Goal: Communication & Community: Answer question/provide support

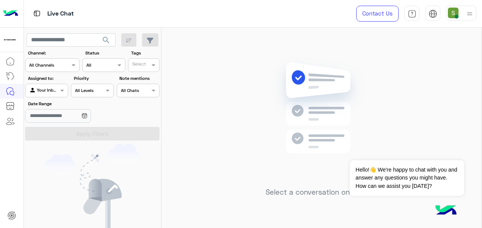
click at [466, 8] on div at bounding box center [469, 13] width 9 height 14
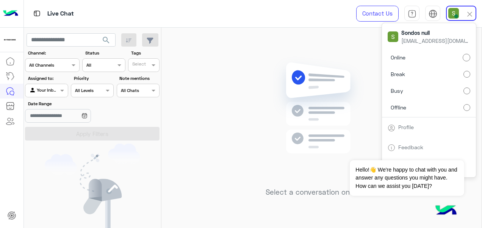
click at [311, 112] on img at bounding box center [321, 119] width 109 height 126
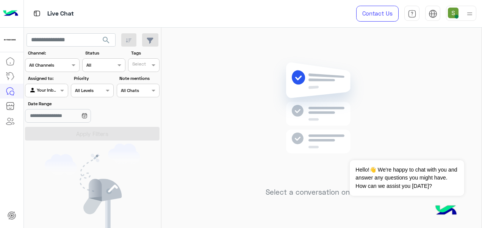
click at [469, 12] on img at bounding box center [469, 13] width 9 height 9
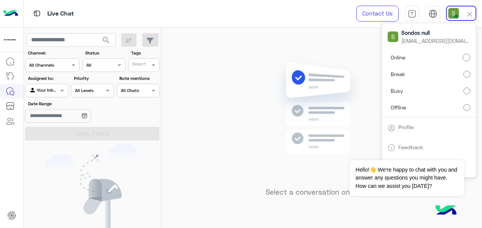
click at [319, 110] on img at bounding box center [321, 119] width 109 height 126
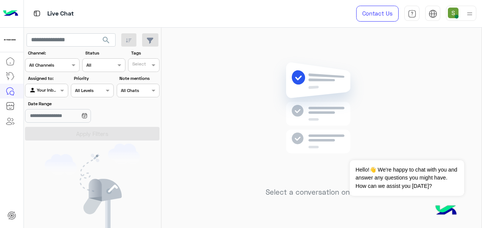
click at [317, 108] on img at bounding box center [321, 119] width 109 height 126
click at [465, 19] on div at bounding box center [469, 13] width 9 height 14
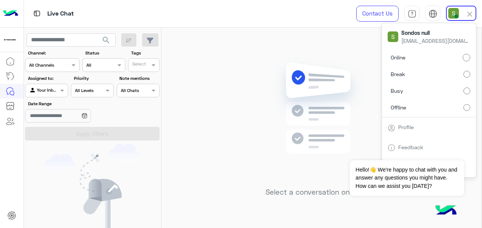
click at [457, 75] on label "Break" at bounding box center [428, 74] width 83 height 14
click at [400, 52] on label "Online" at bounding box center [428, 58] width 83 height 14
drag, startPoint x: 367, startPoint y: 32, endPoint x: 368, endPoint y: 38, distance: 6.2
drag, startPoint x: 368, startPoint y: 38, endPoint x: 330, endPoint y: 29, distance: 39.3
click at [329, 29] on div "Select a conversation on the left" at bounding box center [321, 129] width 320 height 203
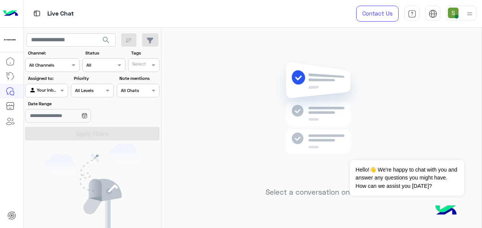
click at [358, 73] on img at bounding box center [321, 119] width 109 height 126
click at [391, 165] on span "Hello!👋 We're happy to chat with you and answer any questions you might have. H…" at bounding box center [407, 178] width 114 height 36
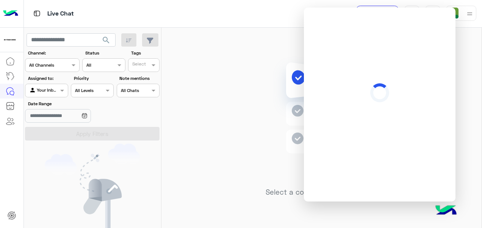
click at [249, 80] on div "Select a conversation on the left" at bounding box center [321, 129] width 320 height 203
click at [471, 17] on img at bounding box center [469, 13] width 9 height 9
click at [217, 61] on div "Select a conversation on the left" at bounding box center [321, 129] width 320 height 203
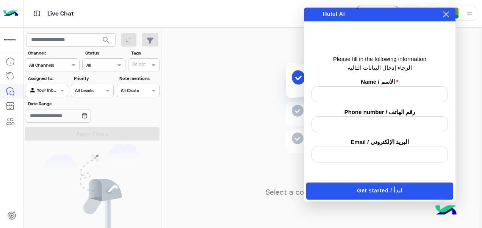
click at [446, 12] on icon at bounding box center [446, 14] width 6 height 6
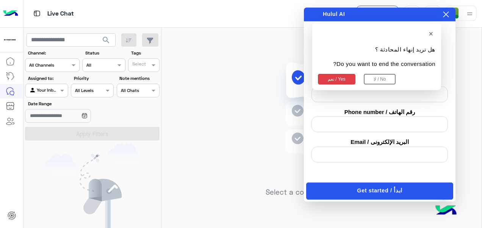
click at [271, 51] on div "Select a conversation on the left" at bounding box center [321, 129] width 320 height 203
click at [259, 143] on div "Select a conversation on the left" at bounding box center [321, 129] width 320 height 203
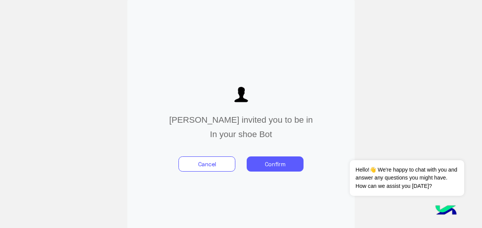
click at [273, 158] on button "Confirm" at bounding box center [275, 163] width 57 height 15
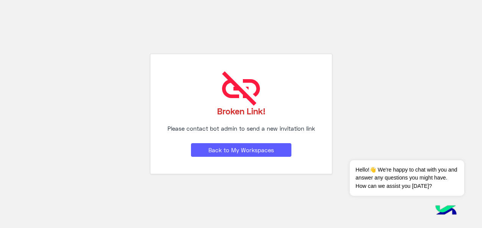
click at [272, 145] on button "Back to My Workspaces" at bounding box center [241, 150] width 100 height 14
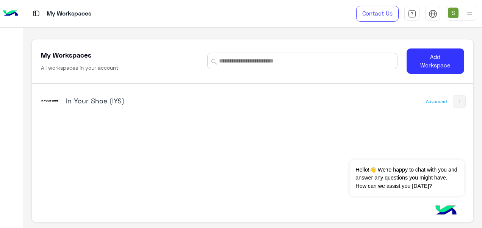
click at [158, 93] on div "In Your Shoe (IYS)" at bounding box center [167, 102] width 256 height 22
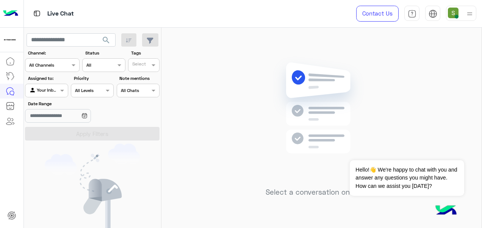
click at [338, 25] on div "Live Chat Contact Us Help Center عربي English" at bounding box center [253, 14] width 458 height 28
click at [336, 47] on div "Select a conversation on the left" at bounding box center [321, 129] width 320 height 203
click at [468, 13] on img at bounding box center [469, 13] width 9 height 9
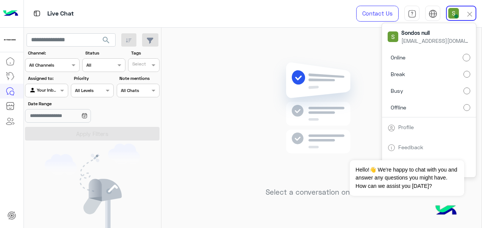
click at [452, 78] on label "Break" at bounding box center [428, 74] width 83 height 14
click at [394, 54] on span "Online" at bounding box center [397, 57] width 15 height 8
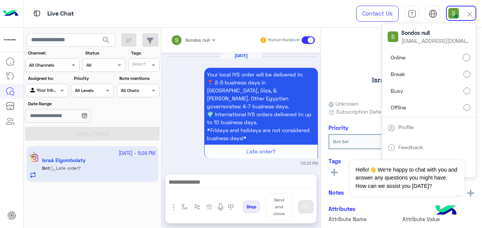
scroll to position [260, 0]
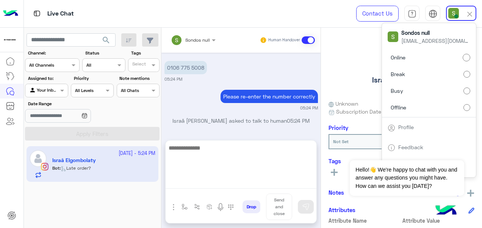
click at [268, 186] on textarea at bounding box center [240, 165] width 151 height 45
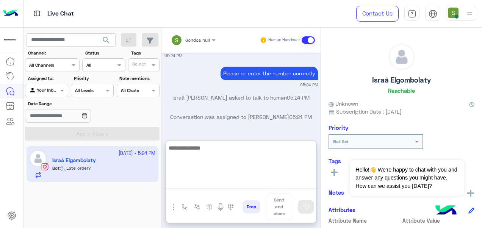
scroll to position [836, 0]
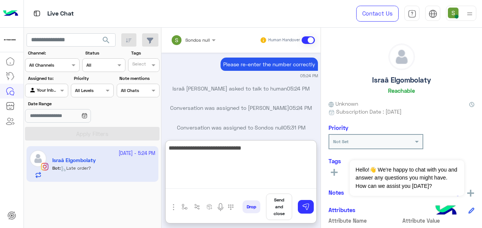
type textarea "**********"
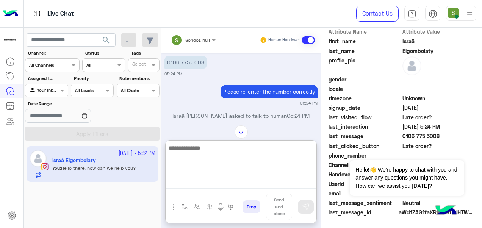
scroll to position [771, 0]
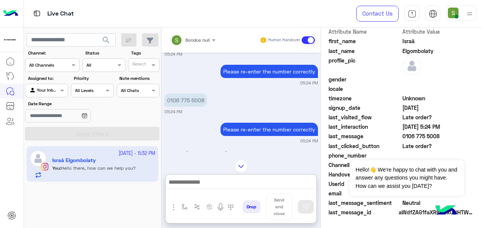
click at [192, 94] on p "0106 775 5008" at bounding box center [185, 100] width 42 height 13
copy app-message "0106 775 5008"
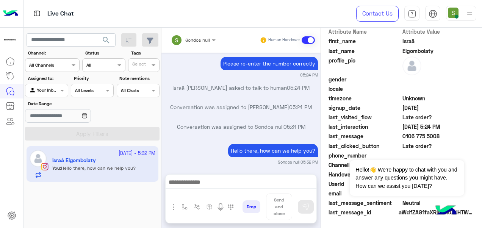
scroll to position [851, 0]
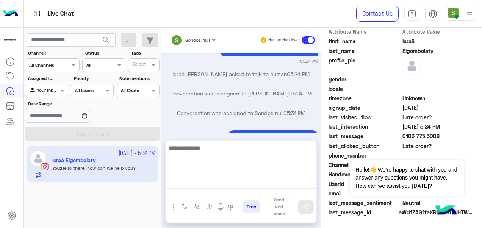
click at [253, 183] on textarea at bounding box center [240, 165] width 151 height 45
click at [245, 156] on textarea at bounding box center [240, 165] width 151 height 45
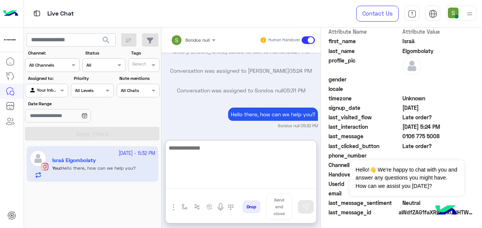
scroll to position [885, 0]
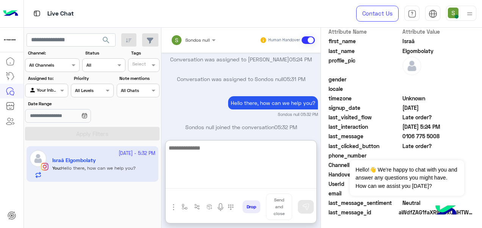
click at [253, 156] on textarea at bounding box center [240, 165] width 151 height 45
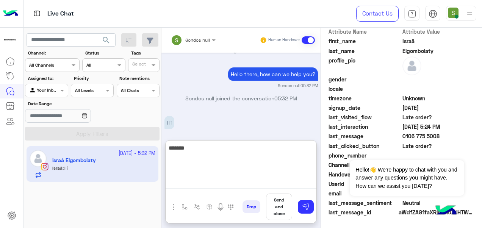
type textarea "********"
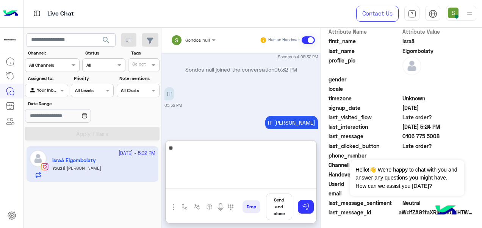
type textarea "*"
type textarea "**********"
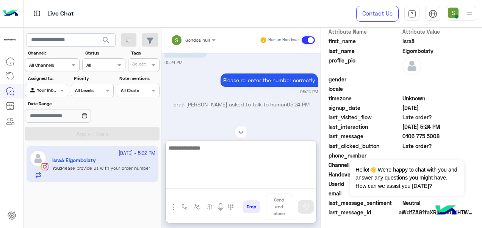
scroll to position [745, 0]
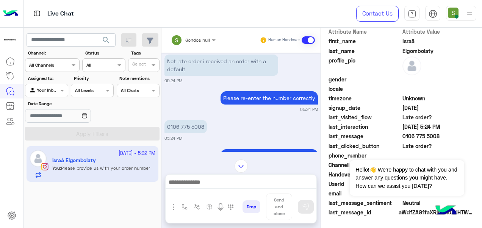
click at [196, 115] on div "Sep 30, 2025 Please choose from the list below 👇 IYS Online Orders 📦 IYS Stores…" at bounding box center [240, 102] width 159 height 99
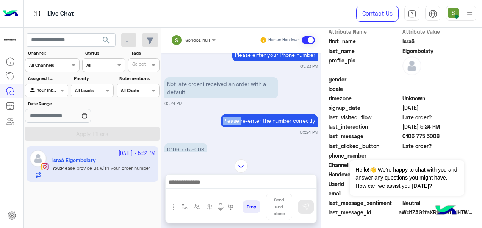
click at [196, 115] on div "Please re-enter the number correctly 05:24 PM" at bounding box center [240, 123] width 153 height 23
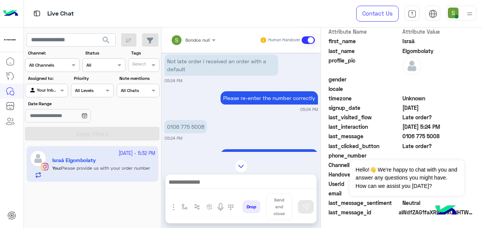
click at [198, 120] on p "0106 775 5008" at bounding box center [185, 126] width 42 height 13
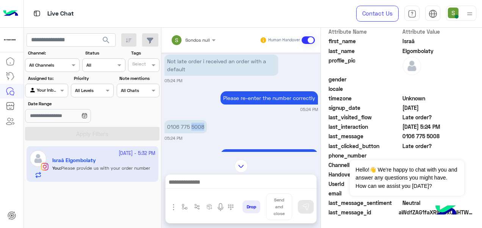
click at [198, 120] on p "0106 775 5008" at bounding box center [185, 126] width 42 height 13
copy app-message "0106 775 5008"
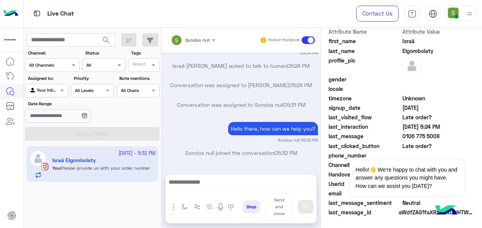
scroll to position [937, 0]
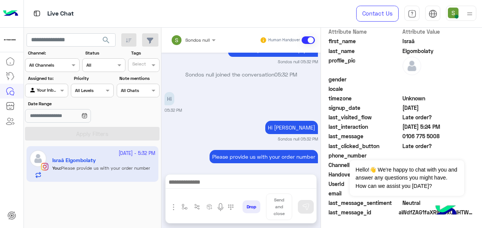
click at [252, 165] on small "Sondos null 05:32 PM" at bounding box center [240, 168] width 153 height 6
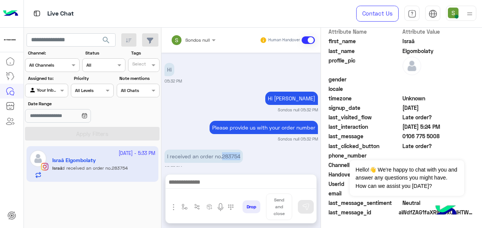
drag, startPoint x: 224, startPoint y: 144, endPoint x: 239, endPoint y: 146, distance: 15.6
click at [239, 150] on p "I received an order no.283754" at bounding box center [203, 156] width 78 height 13
copy p "283754"
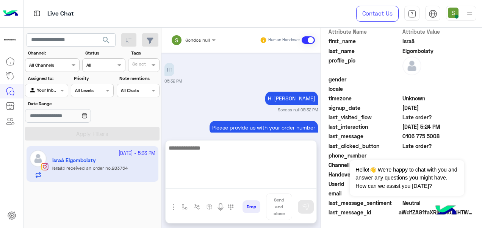
click at [199, 182] on textarea at bounding box center [240, 165] width 151 height 45
type textarea "*"
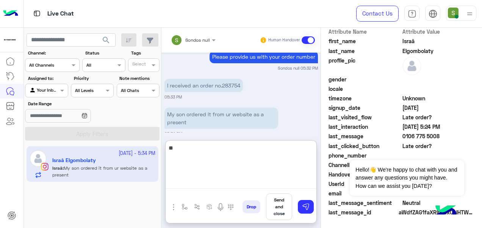
type textarea "*"
click at [222, 147] on textarea at bounding box center [240, 165] width 151 height 45
type textarea "**********"
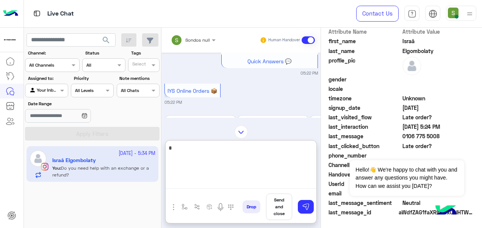
scroll to position [0, 0]
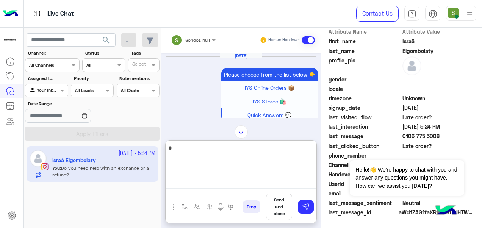
type textarea "*"
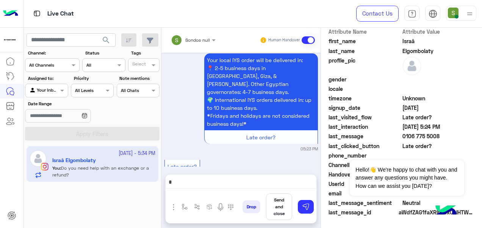
scroll to position [1190, 0]
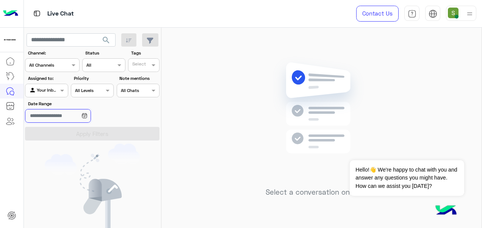
click at [77, 117] on input "Date Range" at bounding box center [58, 116] width 66 height 14
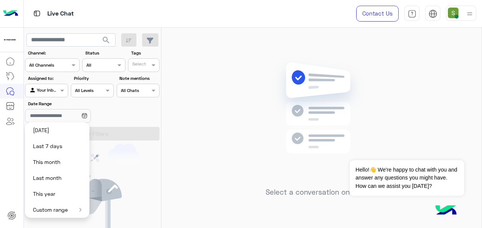
click at [85, 116] on icon at bounding box center [84, 116] width 2 height 1
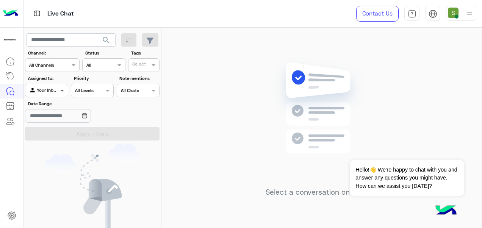
click at [60, 92] on span at bounding box center [62, 90] width 9 height 8
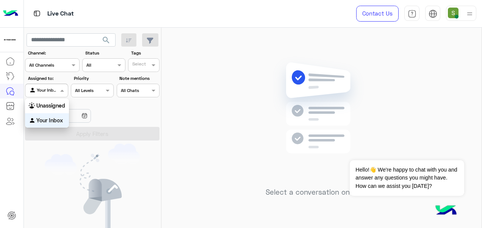
click at [125, 110] on div "Date Range" at bounding box center [92, 112] width 137 height 24
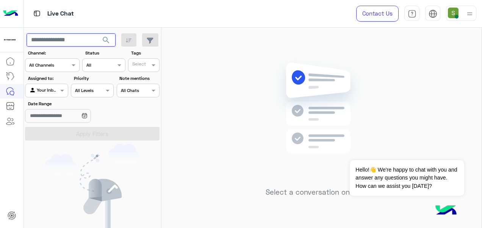
click at [75, 40] on input "text" at bounding box center [71, 40] width 89 height 14
click at [64, 89] on span at bounding box center [62, 90] width 9 height 8
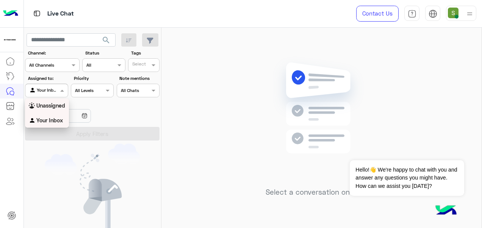
click at [88, 103] on label "Date Range" at bounding box center [70, 103] width 85 height 7
click at [88, 109] on input "Date Range" at bounding box center [58, 116] width 66 height 14
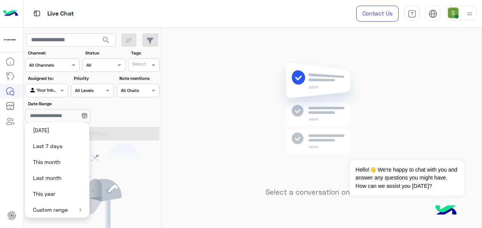
click at [125, 105] on div "Date Range" at bounding box center [92, 112] width 137 height 24
click at [132, 112] on div "Date Range" at bounding box center [92, 112] width 137 height 24
click at [128, 169] on img at bounding box center [92, 199] width 95 height 111
click at [46, 87] on input "text" at bounding box center [37, 89] width 17 height 7
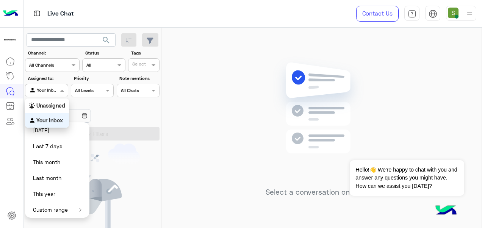
click at [53, 116] on div "Your Inbox" at bounding box center [47, 120] width 44 height 15
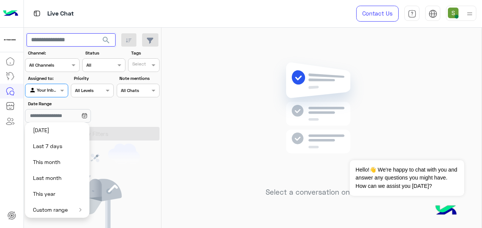
click at [65, 41] on input "text" at bounding box center [71, 40] width 89 height 14
type input "*****"
click at [66, 41] on input "*****" at bounding box center [71, 40] width 89 height 14
click at [144, 171] on div "You don’t have any active conversations" at bounding box center [92, 213] width 137 height 138
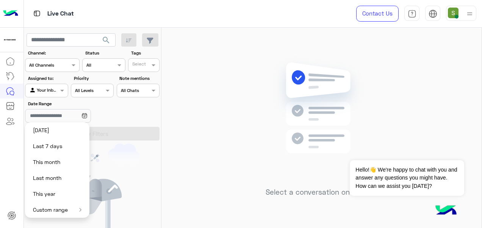
click at [87, 117] on icon at bounding box center [84, 116] width 6 height 6
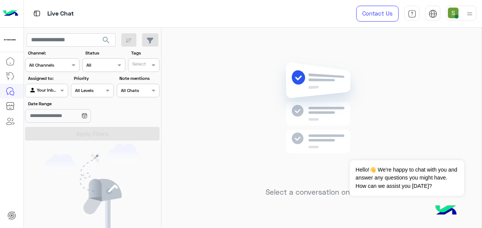
click at [87, 117] on icon at bounding box center [84, 116] width 6 height 6
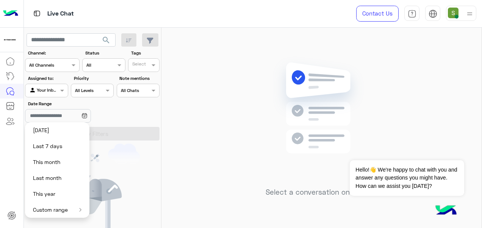
click at [82, 209] on button "Custom range" at bounding box center [57, 210] width 64 height 16
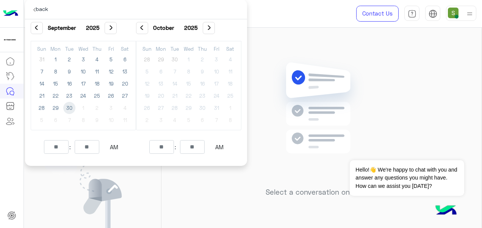
click at [70, 105] on span "30" at bounding box center [69, 108] width 12 height 12
click at [55, 110] on span "29" at bounding box center [56, 108] width 12 height 12
click at [62, 109] on td "29" at bounding box center [55, 108] width 14 height 12
type input "**********"
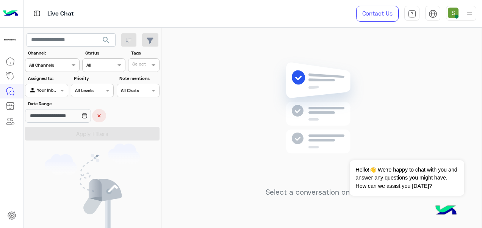
click at [106, 119] on button "×" at bounding box center [99, 115] width 14 height 13
click at [470, 12] on img at bounding box center [469, 13] width 9 height 9
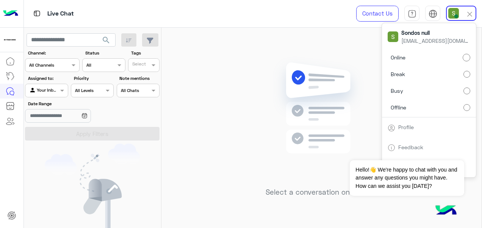
click at [450, 106] on label "Offline" at bounding box center [428, 107] width 83 height 14
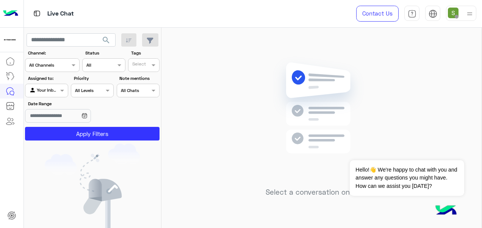
click at [473, 12] on img at bounding box center [469, 13] width 9 height 9
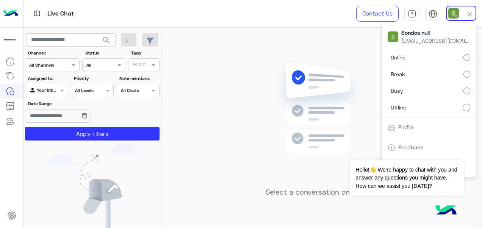
click at [321, 76] on img at bounding box center [321, 119] width 109 height 126
